Goal: Information Seeking & Learning: Stay updated

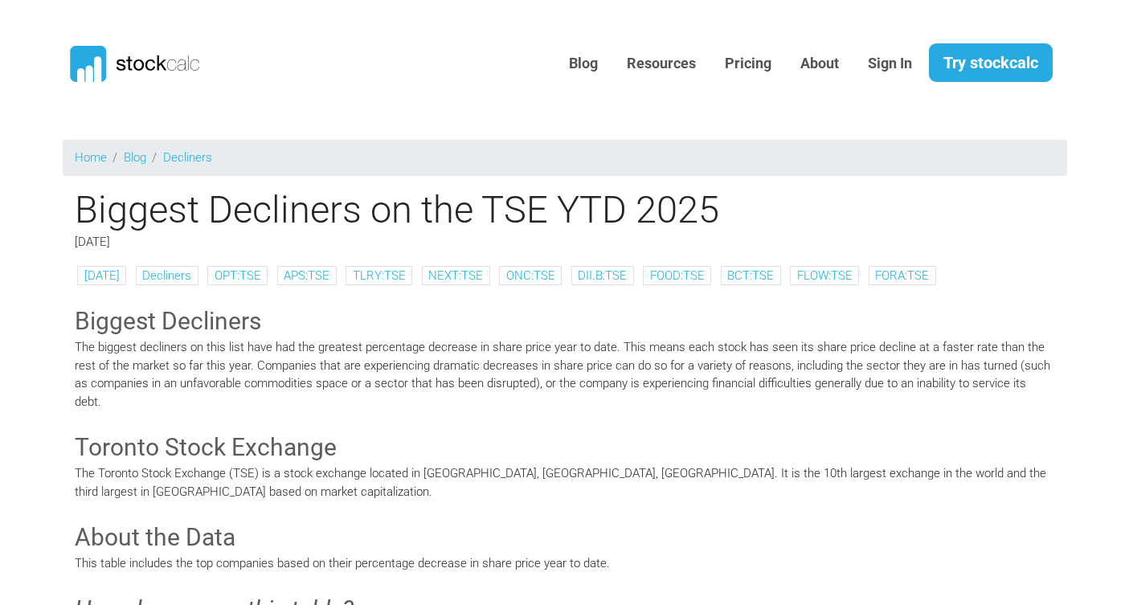
scroll to position [1581, 0]
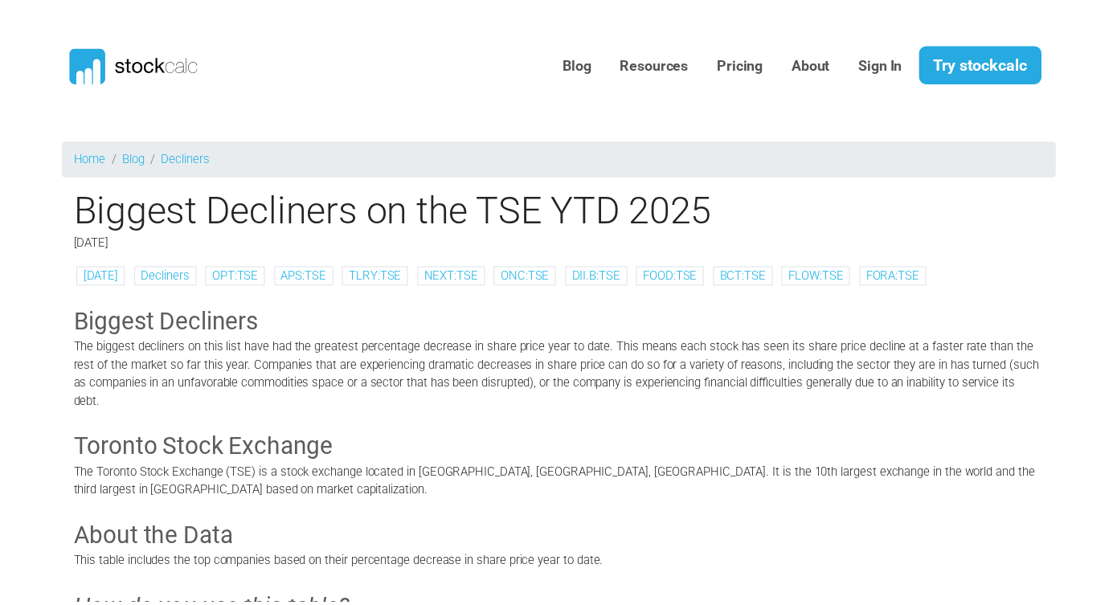
scroll to position [1581, 0]
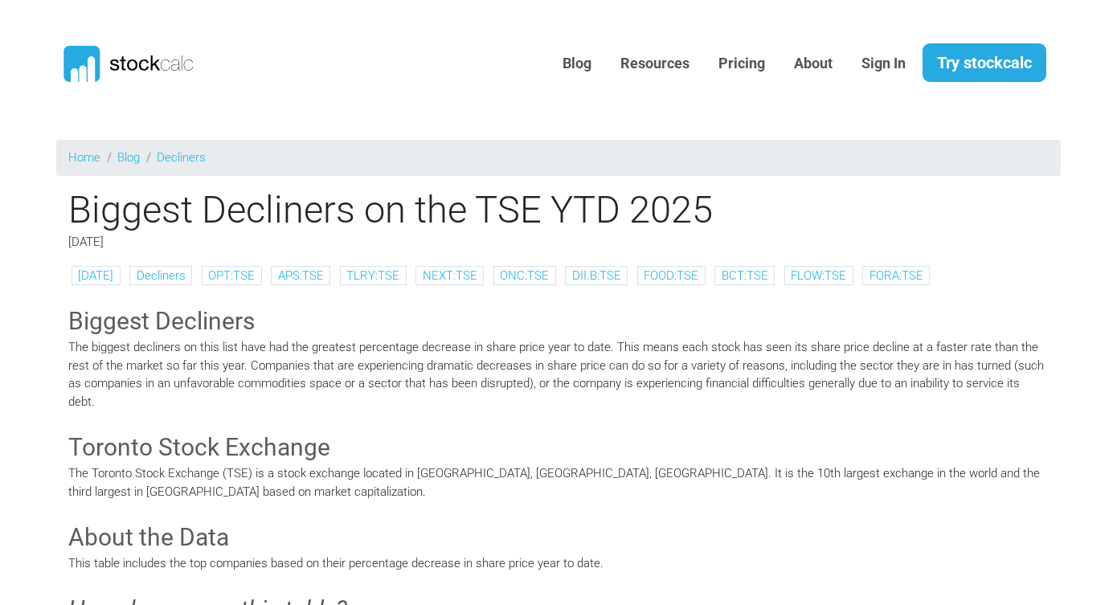
scroll to position [1581, 0]
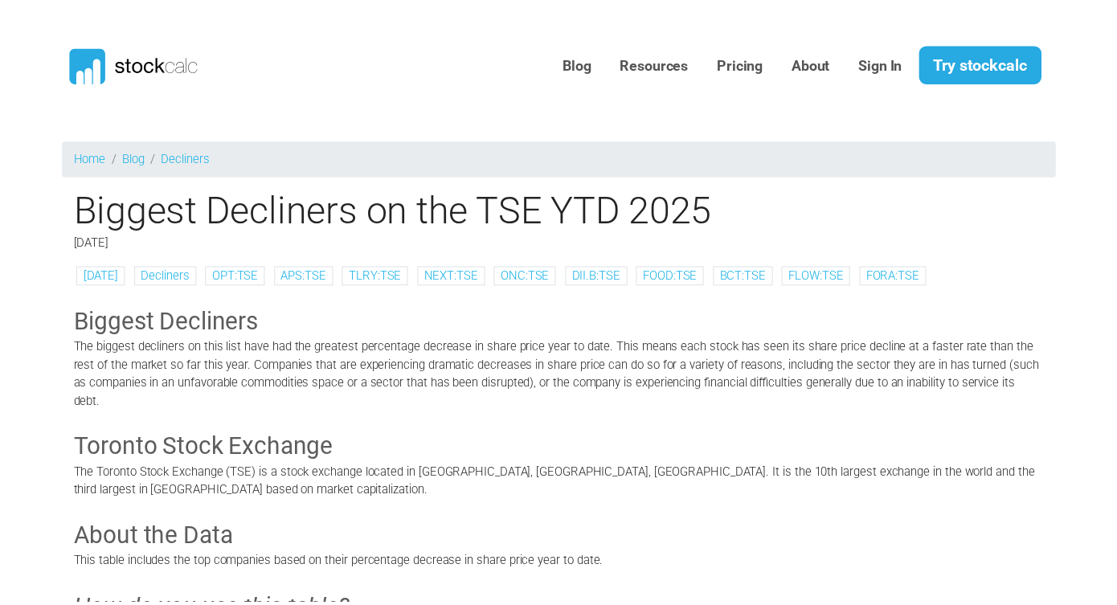
scroll to position [1581, 0]
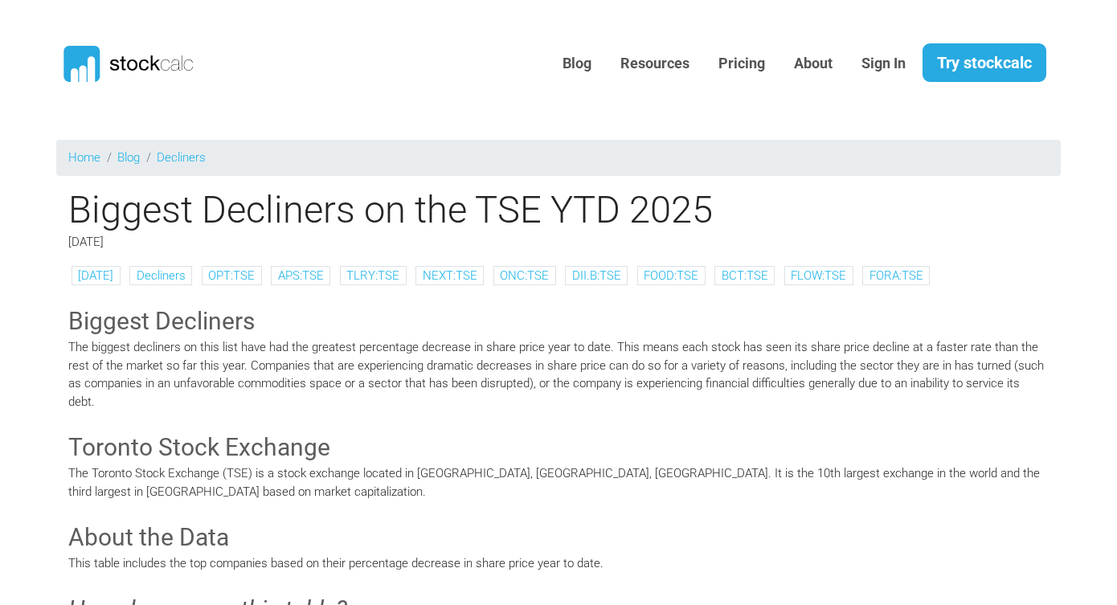
scroll to position [1581, 0]
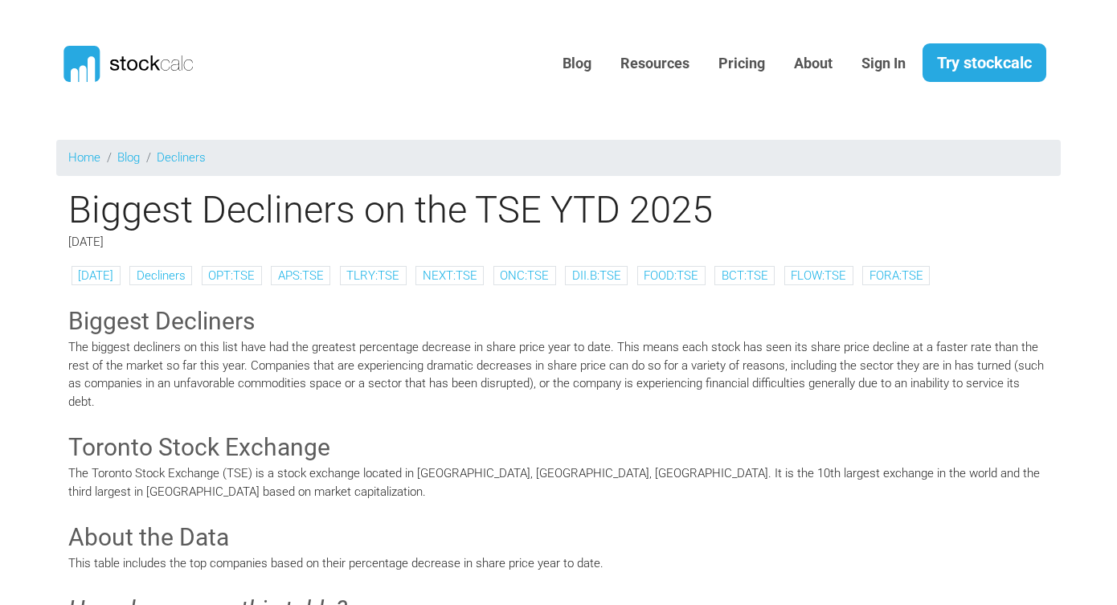
scroll to position [1581, 0]
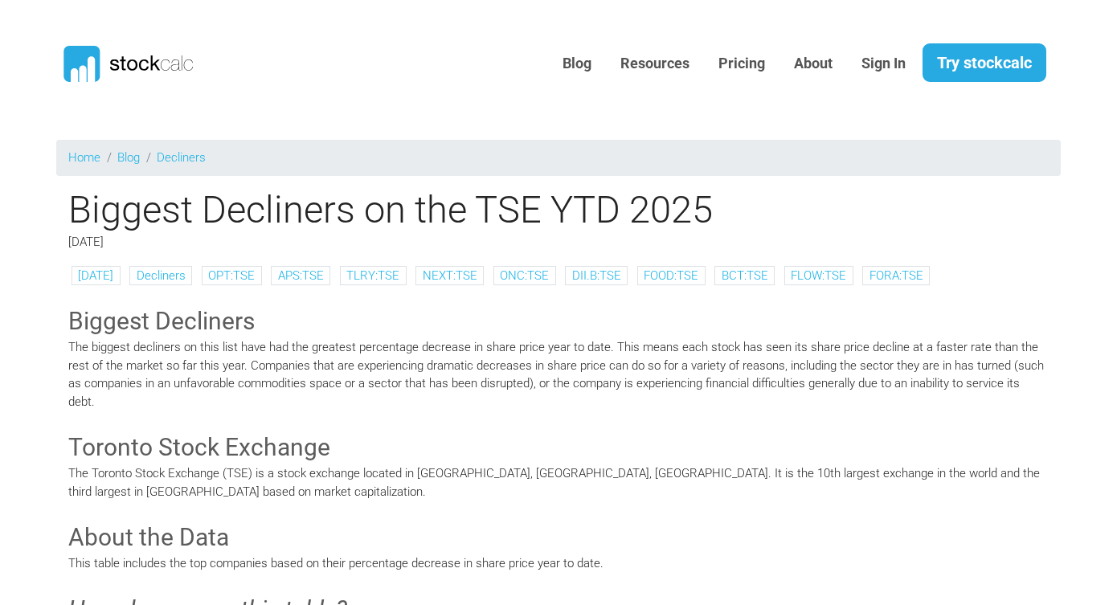
scroll to position [1581, 0]
